Goal: Information Seeking & Learning: Stay updated

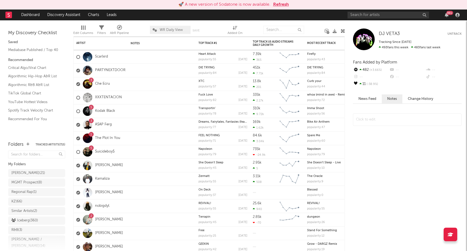
click at [279, 3] on button "Refresh" at bounding box center [281, 4] width 16 height 7
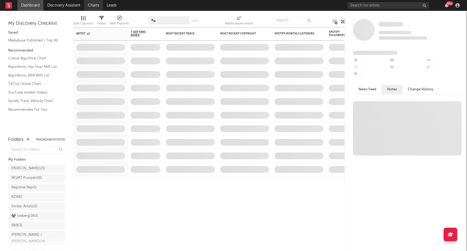
click at [95, 7] on link "Charts" at bounding box center [93, 5] width 19 height 11
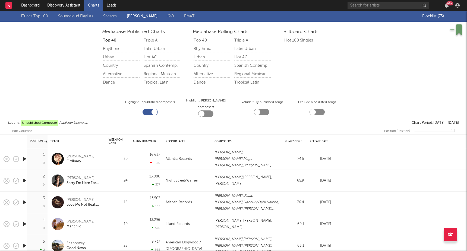
click at [426, 126] on input "text" at bounding box center [434, 128] width 41 height 8
click at [442, 120] on div "Chart Period: [DATE] - [DATE]" at bounding box center [434, 123] width 47 height 7
click at [71, 120] on span "Publisher Unknown" at bounding box center [73, 123] width 29 height 7
